Goal: Information Seeking & Learning: Learn about a topic

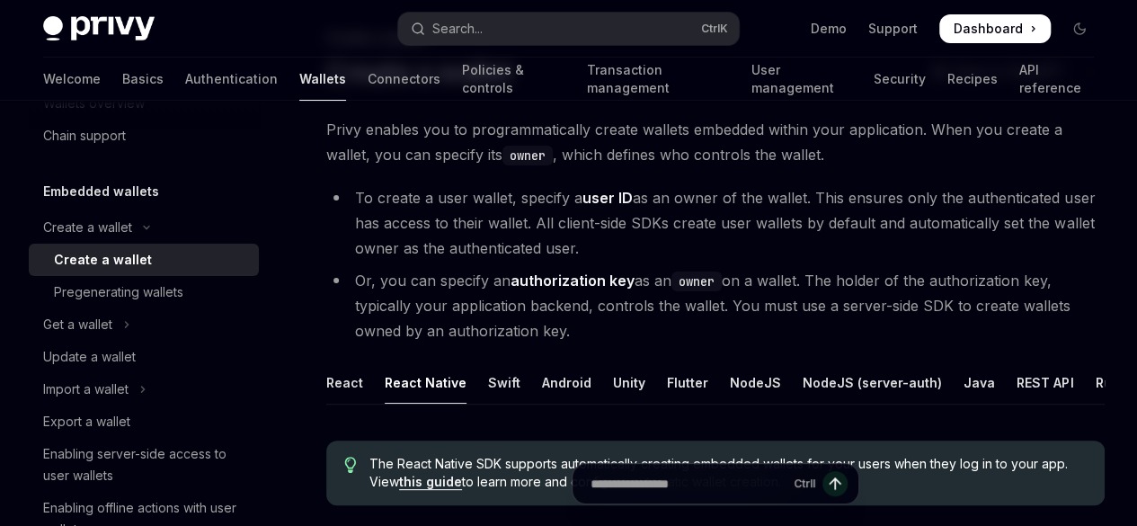
scroll to position [111, 0]
click at [600, 205] on strong "user ID" at bounding box center [607, 196] width 50 height 18
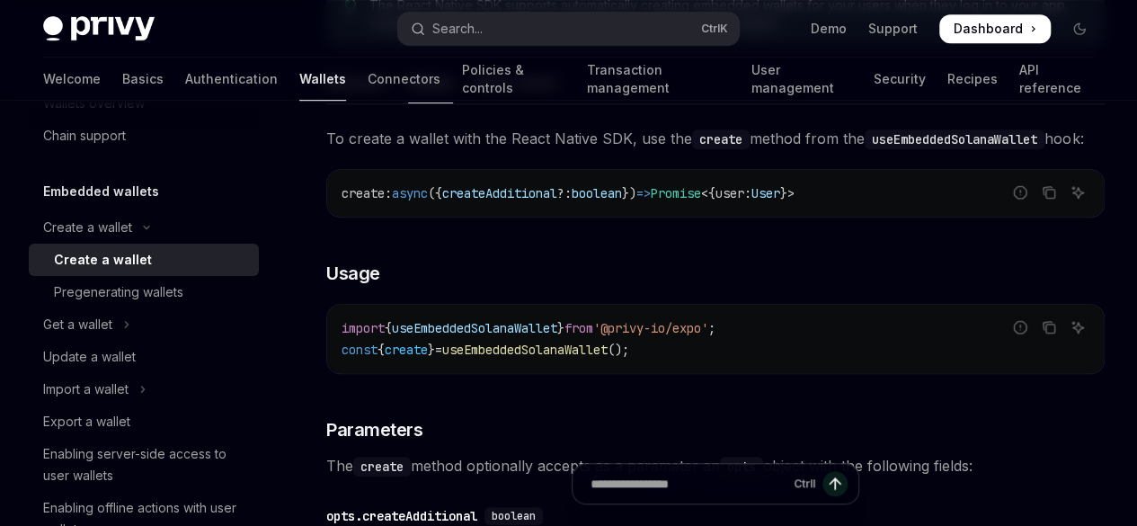
scroll to position [572, 0]
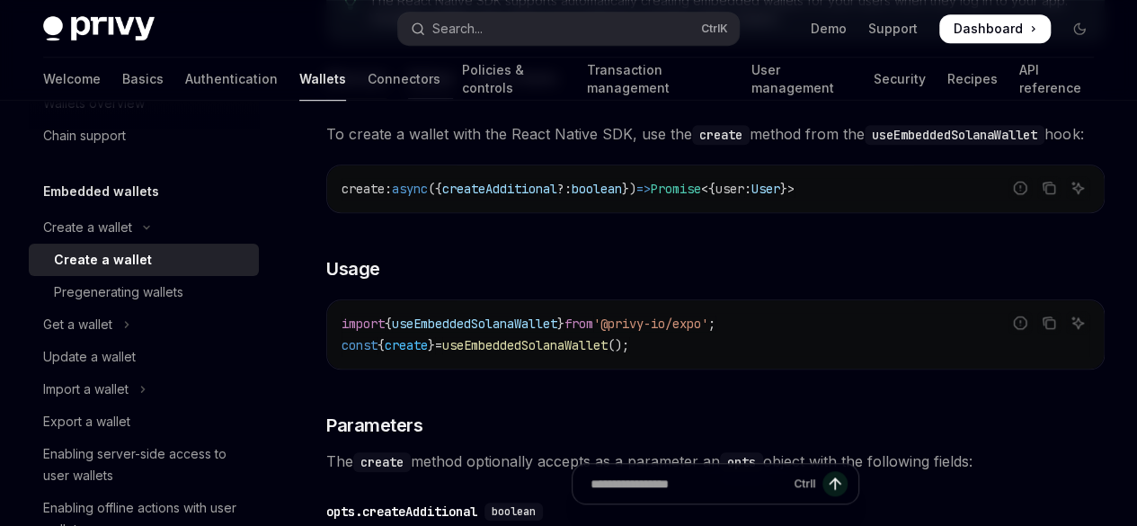
click at [348, 99] on div "Ethereum" at bounding box center [356, 78] width 60 height 42
click at [420, 99] on div "Solana" at bounding box center [430, 78] width 45 height 42
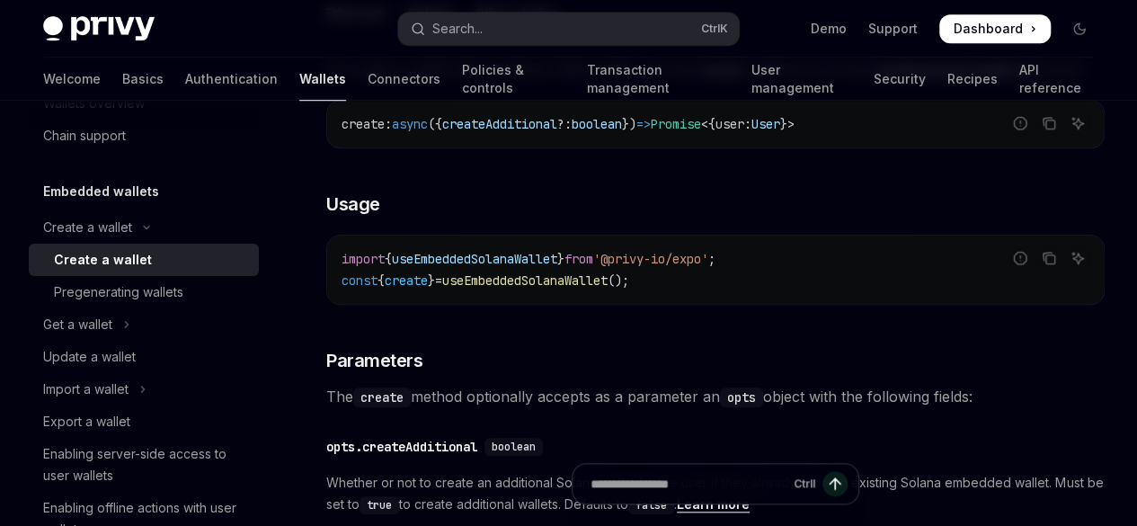
scroll to position [642, 0]
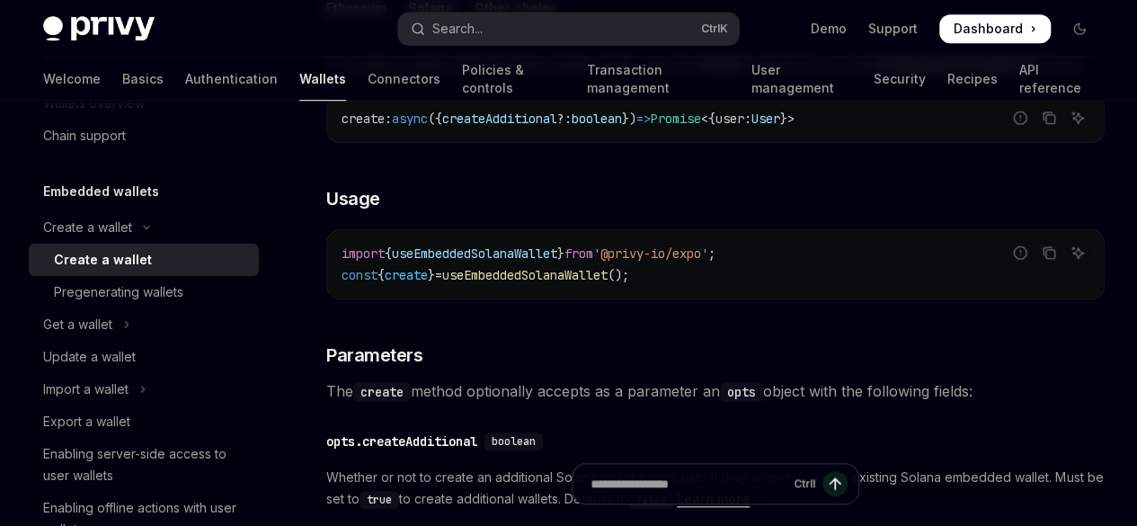
click at [351, 29] on div "Ethereum" at bounding box center [356, 8] width 60 height 42
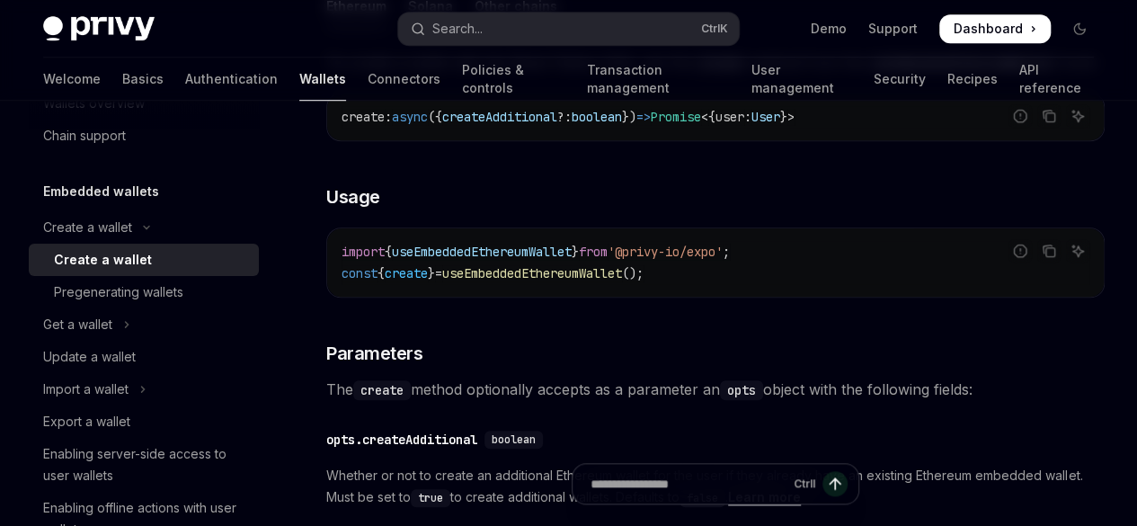
scroll to position [642, 0]
click at [545, 190] on div "Ethereum Solana Other chains To create a wallet with the React Native SDK, use …" at bounding box center [715, 344] width 778 height 715
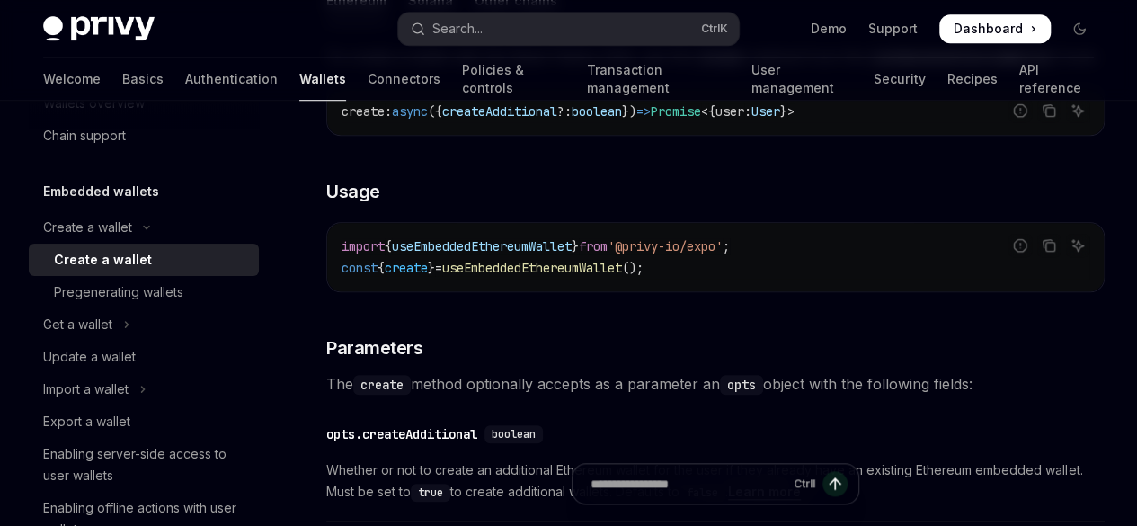
scroll to position [649, 0]
click at [418, 22] on div "Solana" at bounding box center [430, 1] width 45 height 42
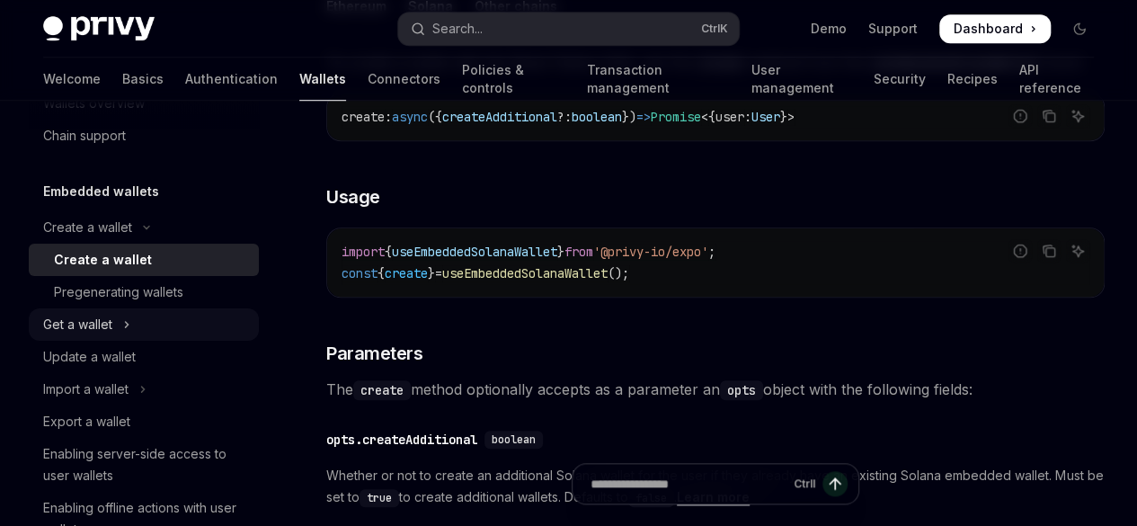
click at [102, 324] on div "Get a wallet" at bounding box center [77, 325] width 69 height 22
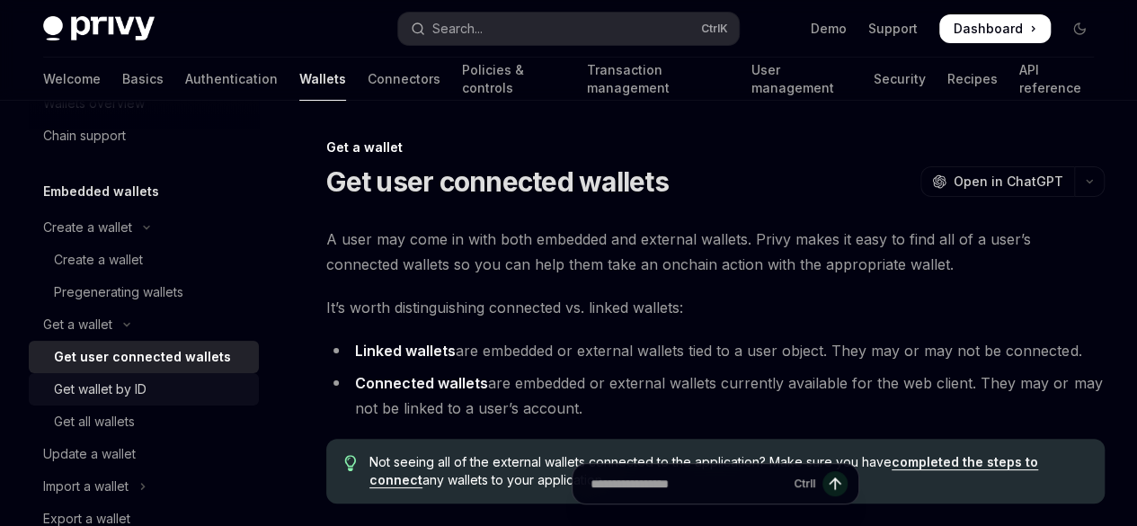
click at [112, 390] on div "Get wallet by ID" at bounding box center [100, 389] width 93 height 22
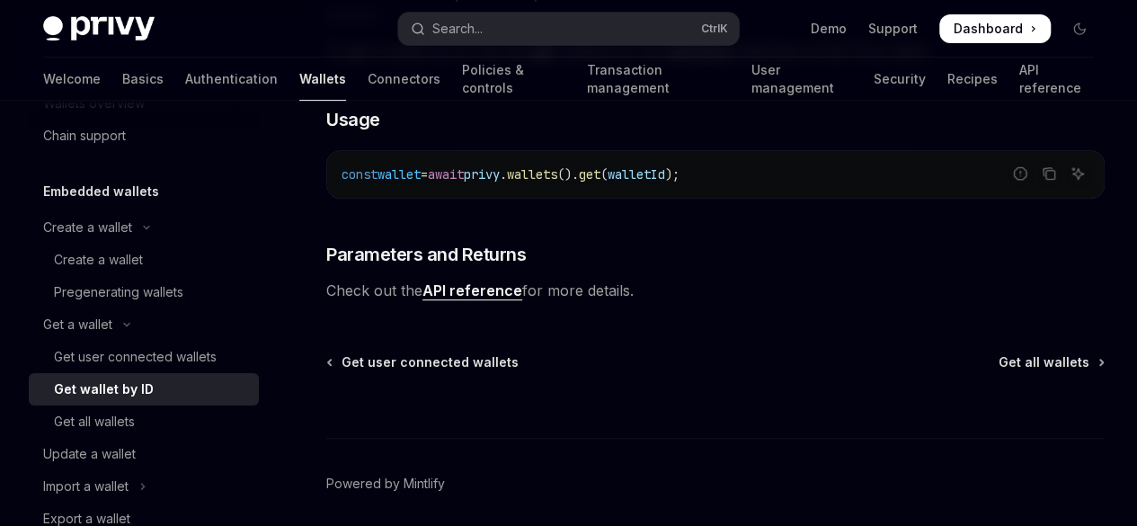
scroll to position [340, 0]
click at [111, 420] on div "Get all wallets" at bounding box center [94, 422] width 81 height 22
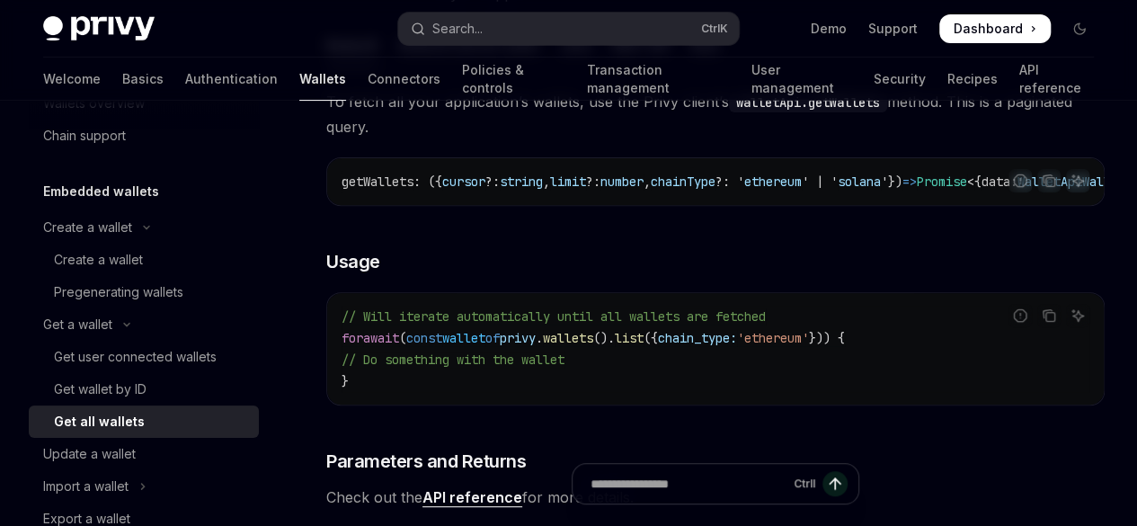
scroll to position [246, 0]
click at [83, 459] on div "Update a wallet" at bounding box center [89, 454] width 93 height 22
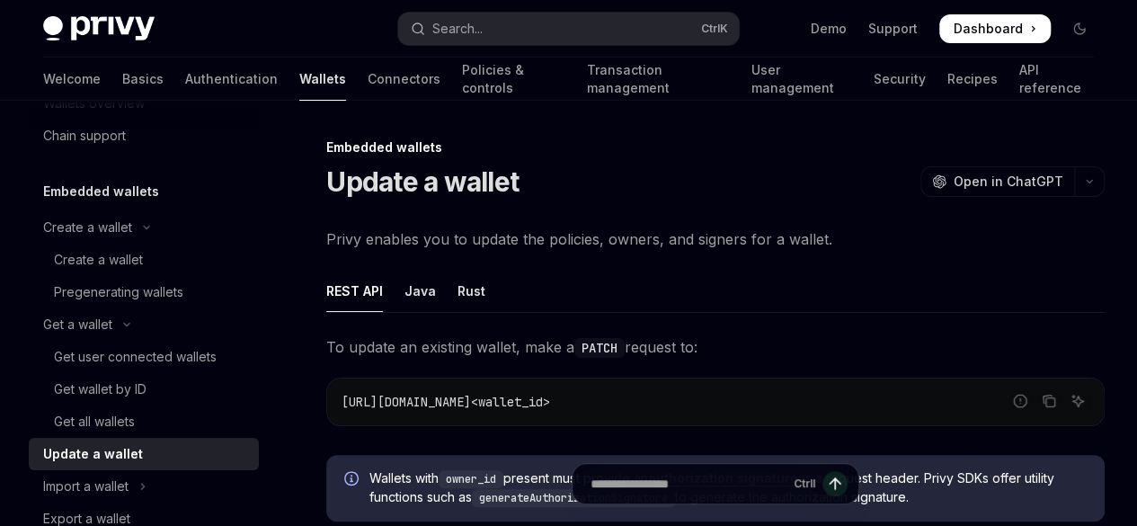
click at [440, 304] on ul "REST API Java Rust" at bounding box center [715, 291] width 778 height 43
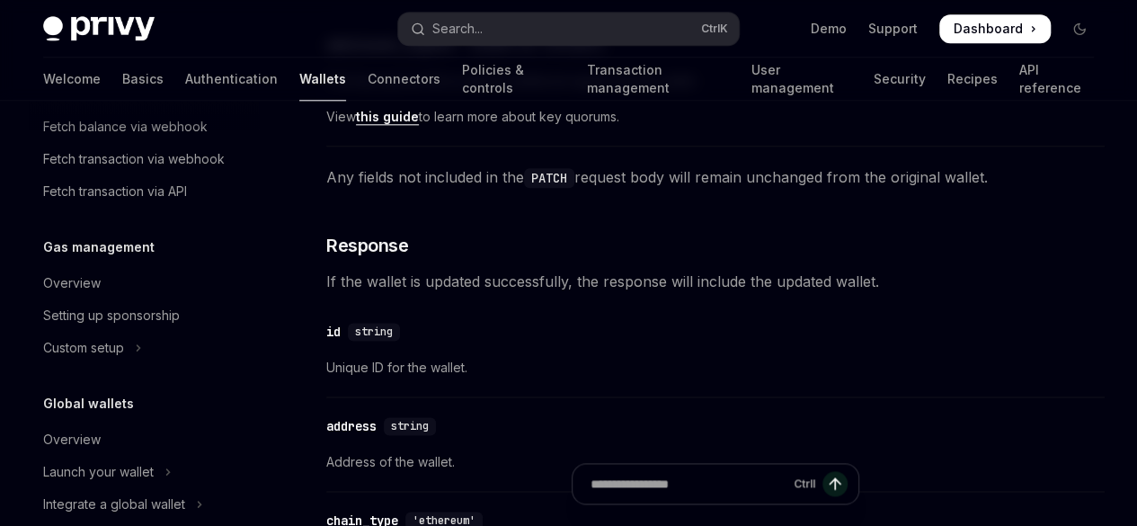
scroll to position [1179, 0]
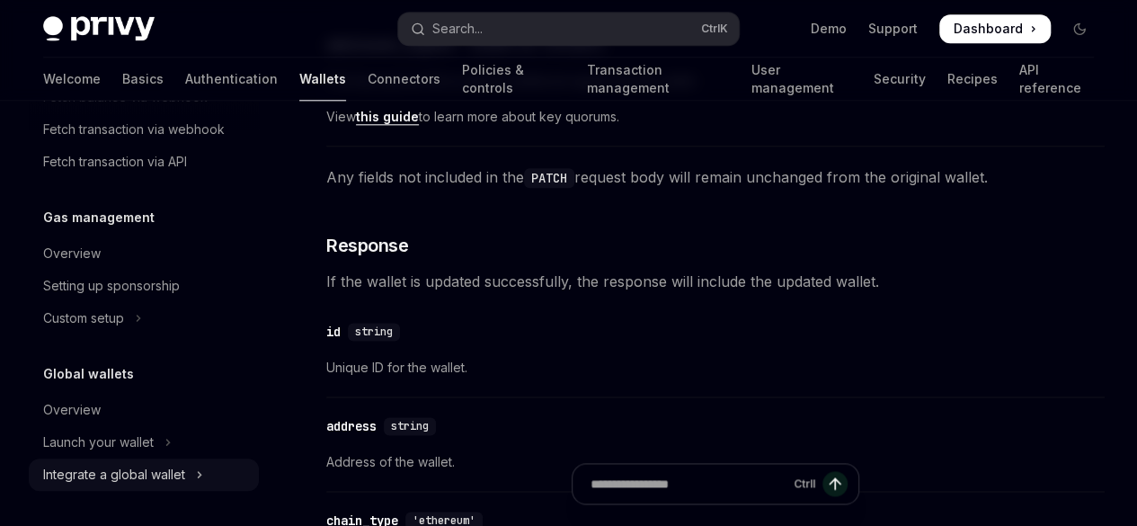
click at [99, 468] on div "Integrate a global wallet" at bounding box center [114, 475] width 142 height 22
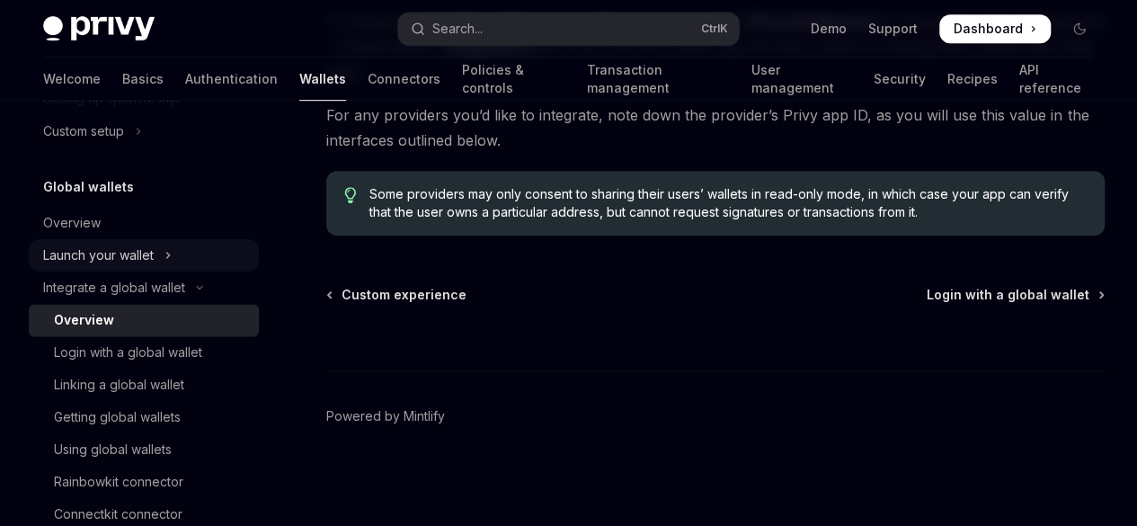
scroll to position [1405, 0]
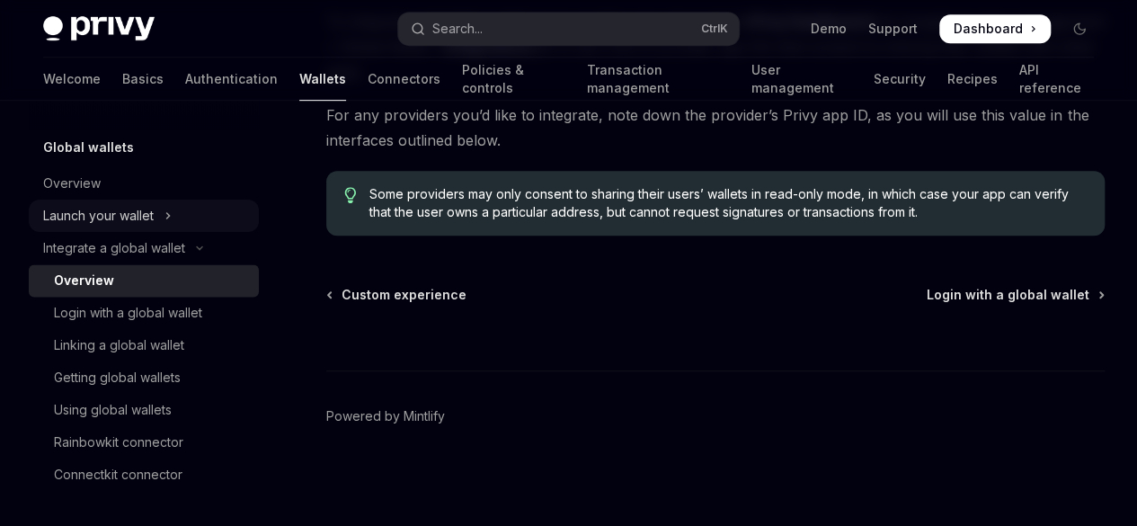
click at [128, 211] on div "Launch your wallet" at bounding box center [98, 216] width 111 height 22
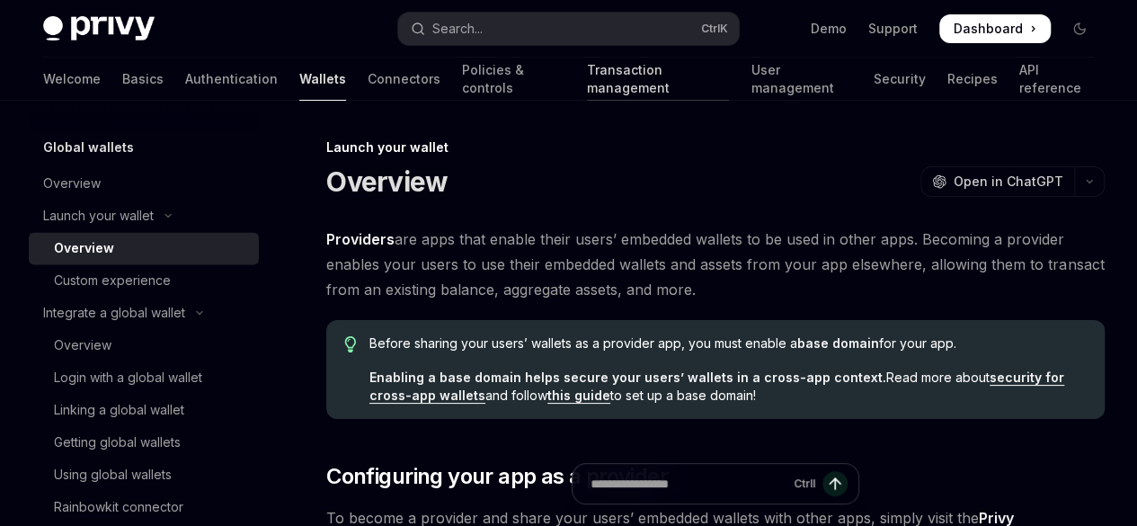
click at [587, 85] on link "Transaction management" at bounding box center [658, 79] width 143 height 43
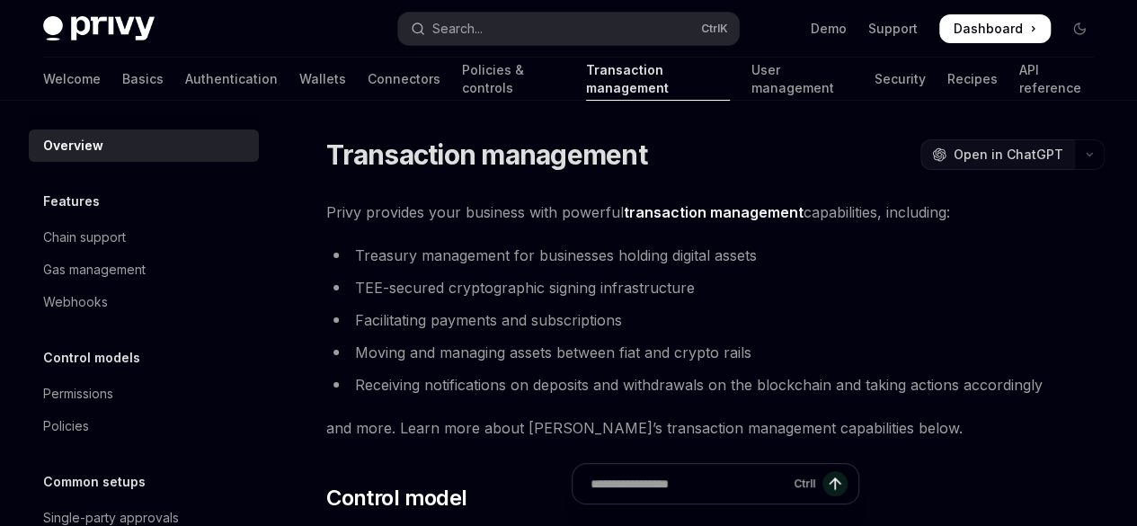
click at [953, 164] on span "Open in ChatGPT" at bounding box center [1008, 155] width 110 height 18
click at [299, 87] on link "Wallets" at bounding box center [322, 79] width 47 height 43
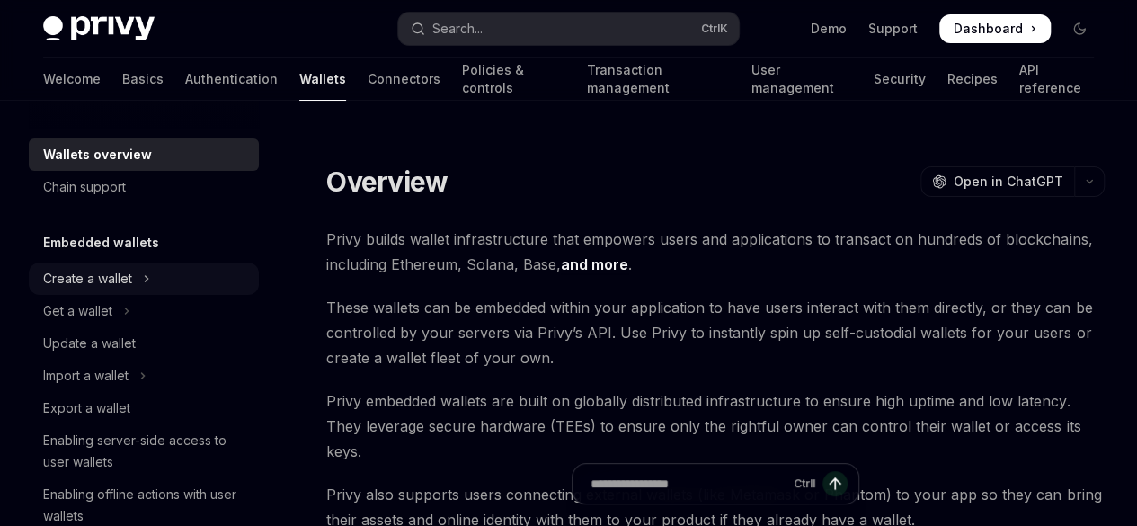
click at [108, 280] on div "Create a wallet" at bounding box center [87, 279] width 89 height 22
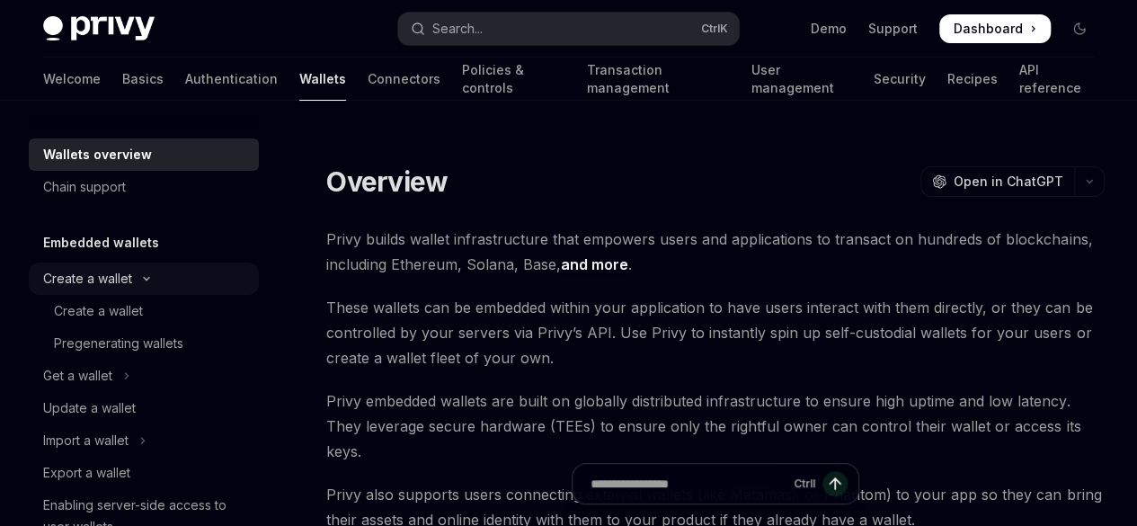
type textarea "*"
